Goal: Information Seeking & Learning: Learn about a topic

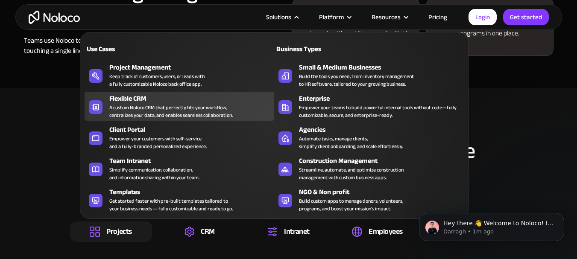
scroll to position [1025, 0]
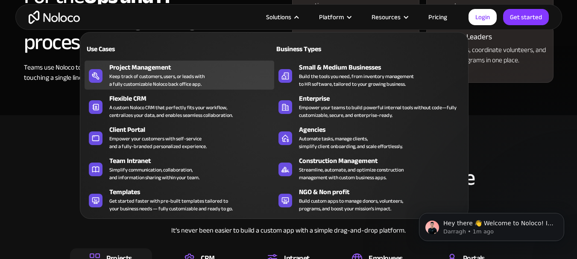
click at [117, 79] on div "Keep track of customers, users, or leads with a fully customizable Noloco back …" at bounding box center [156, 80] width 95 height 15
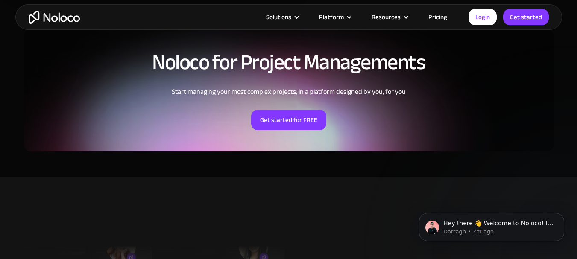
scroll to position [1922, 0]
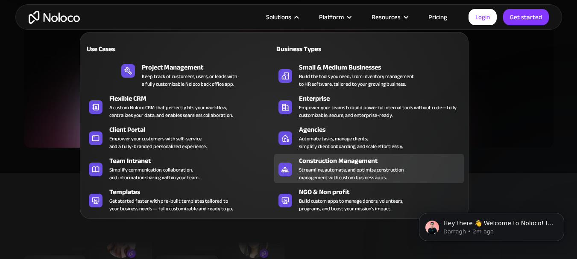
click at [315, 171] on div "Streamline, automate, and optimize construction management with custom business…" at bounding box center [351, 173] width 105 height 15
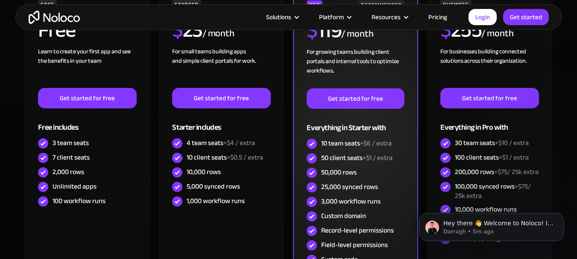
scroll to position [2477, 0]
